Goal: Obtain resource: Download file/media

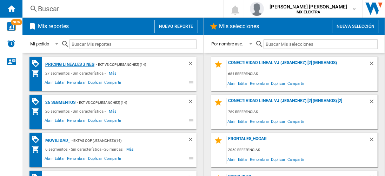
click at [69, 64] on div "Pricing lineales 3 neg" at bounding box center [69, 64] width 51 height 9
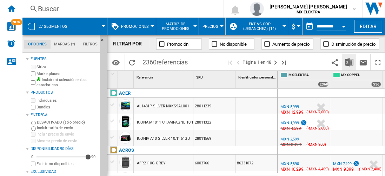
click at [350, 62] on img "Descargar en Excel" at bounding box center [349, 62] width 8 height 8
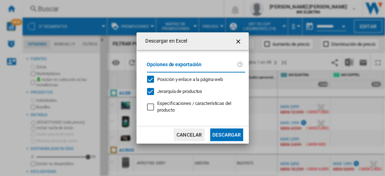
click at [226, 134] on button "Descargar" at bounding box center [226, 134] width 33 height 13
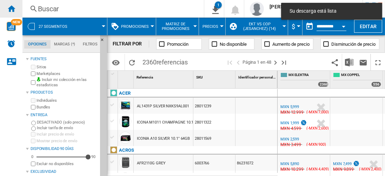
click at [11, 8] on ng-md-icon "Inicio" at bounding box center [11, 8] width 8 height 8
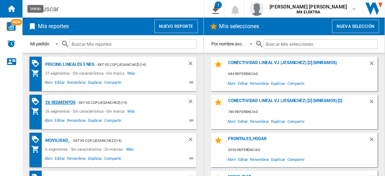
click at [60, 101] on div "26 segmentos" at bounding box center [60, 102] width 32 height 9
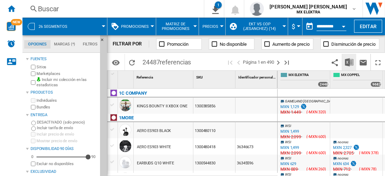
click at [350, 62] on img "Descargar en Excel" at bounding box center [349, 62] width 8 height 8
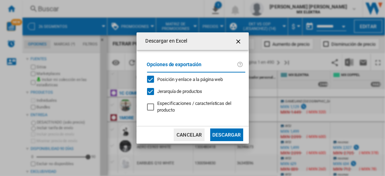
click at [226, 134] on button "Descargar" at bounding box center [226, 134] width 33 height 13
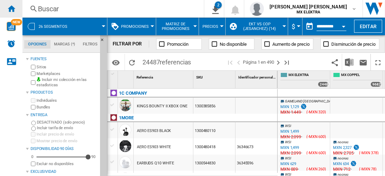
click at [11, 8] on ng-md-icon "Inicio" at bounding box center [11, 8] width 8 height 8
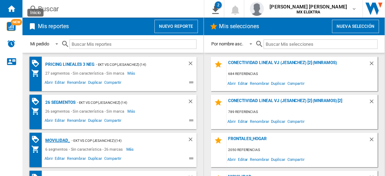
click at [56, 139] on div "MOVILIDAD_" at bounding box center [57, 140] width 26 height 9
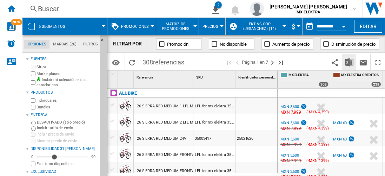
click at [350, 62] on img "Descargar en Excel" at bounding box center [349, 62] width 8 height 8
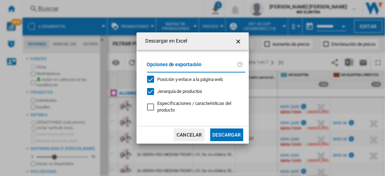
click at [226, 134] on button "Descargar" at bounding box center [226, 134] width 33 height 13
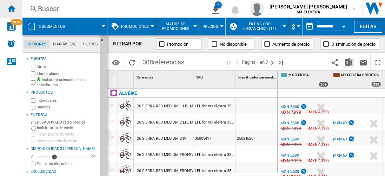
click at [11, 8] on ng-md-icon "Inicio" at bounding box center [11, 8] width 8 height 8
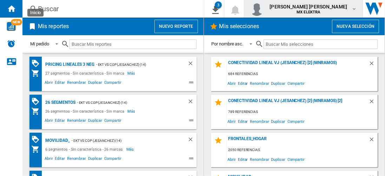
click at [315, 8] on span "juan carlos romero marta" at bounding box center [309, 6] width 78 height 7
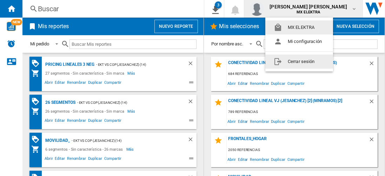
click at [300, 61] on button "Cerrar sesión" at bounding box center [299, 61] width 68 height 14
